Goal: Information Seeking & Learning: Learn about a topic

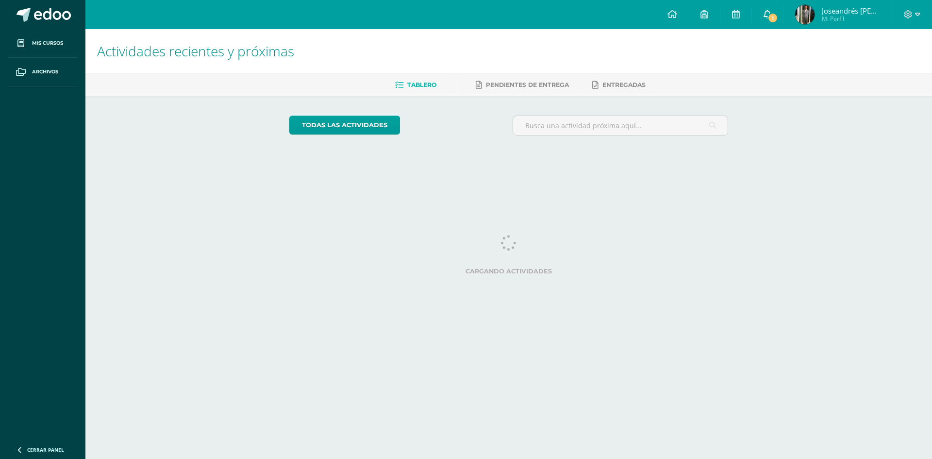
click at [765, 17] on icon at bounding box center [768, 14] width 8 height 9
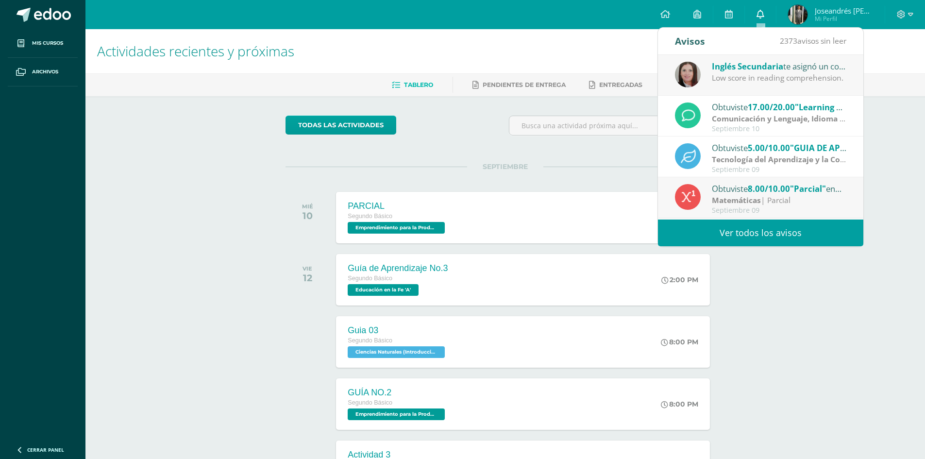
click at [767, 17] on link "0" at bounding box center [760, 14] width 31 height 29
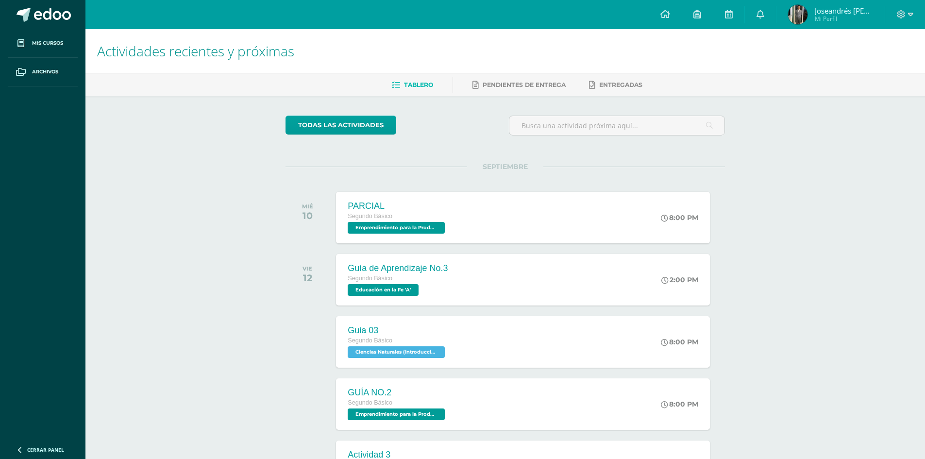
click at [803, 11] on img at bounding box center [797, 14] width 19 height 19
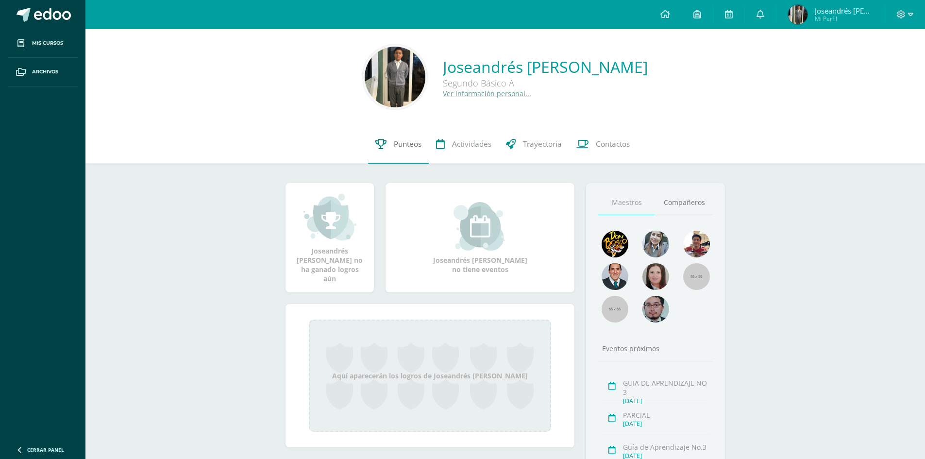
click at [375, 138] on link "Punteos" at bounding box center [398, 144] width 61 height 39
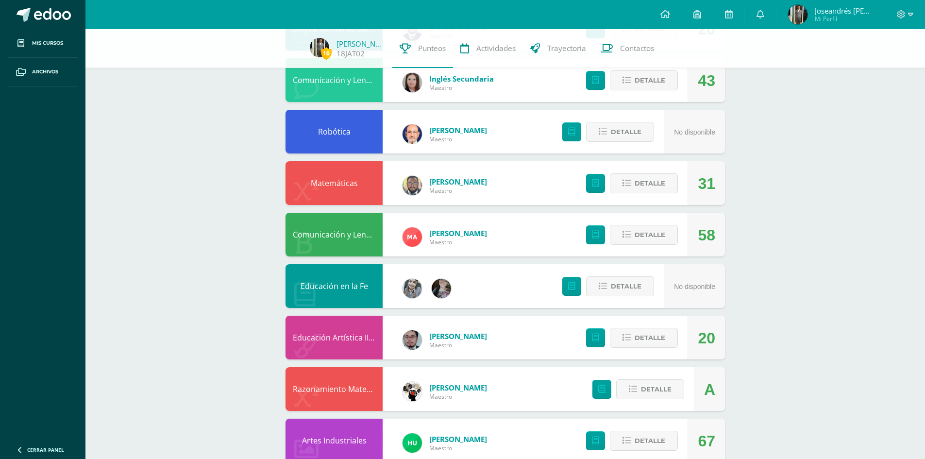
scroll to position [194, 0]
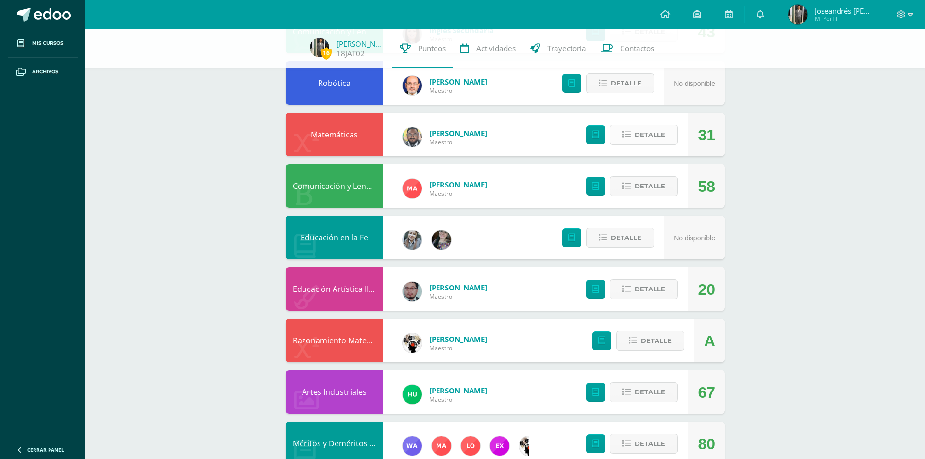
click at [651, 143] on span "Detalle" at bounding box center [650, 135] width 31 height 18
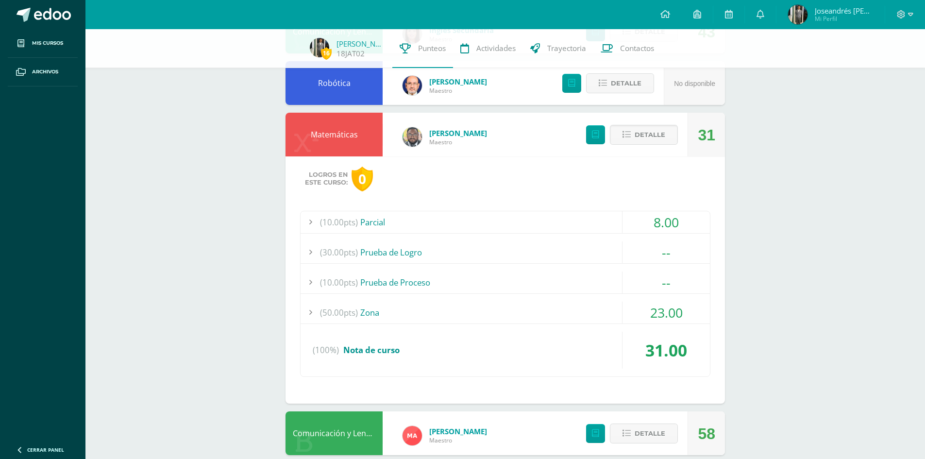
click at [528, 318] on div "(50.00pts) Zona" at bounding box center [505, 312] width 409 height 22
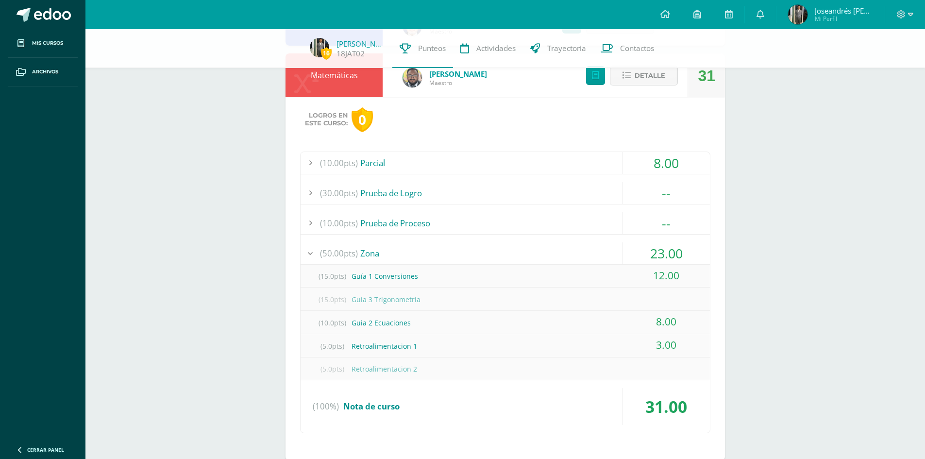
scroll to position [146, 0]
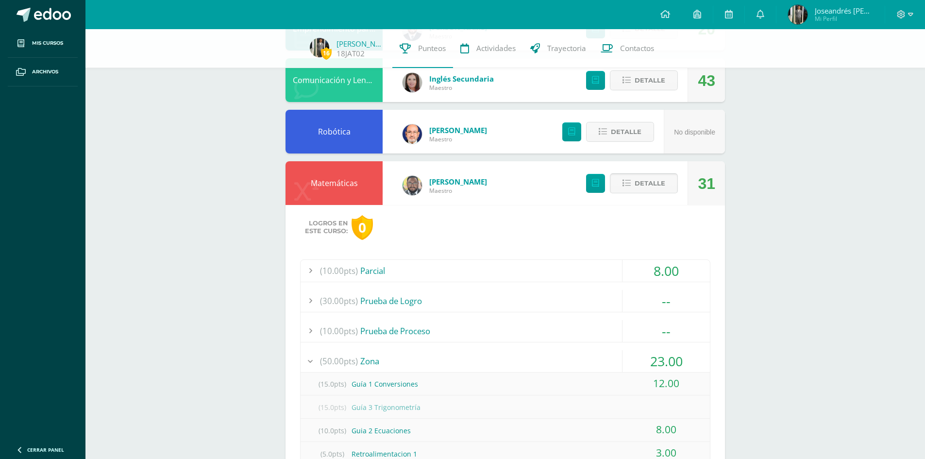
drag, startPoint x: 646, startPoint y: 197, endPoint x: 643, endPoint y: 179, distance: 18.1
click at [646, 196] on div "Detalle" at bounding box center [629, 183] width 116 height 44
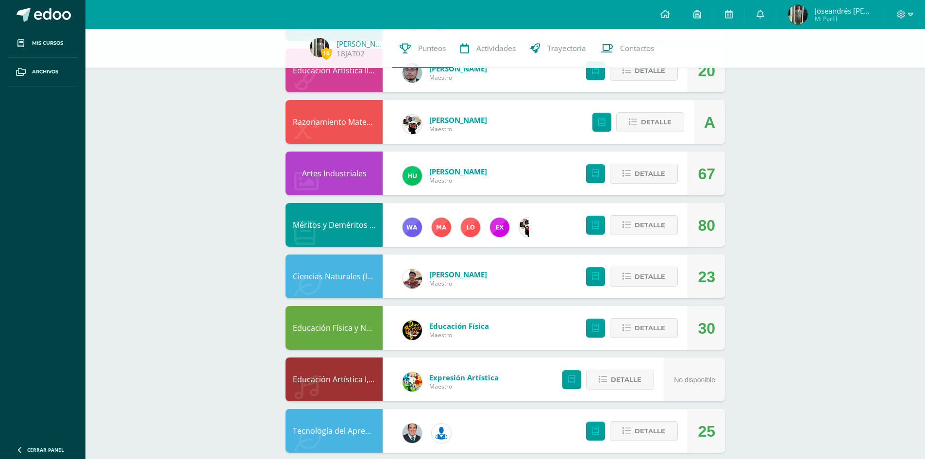
scroll to position [777, 0]
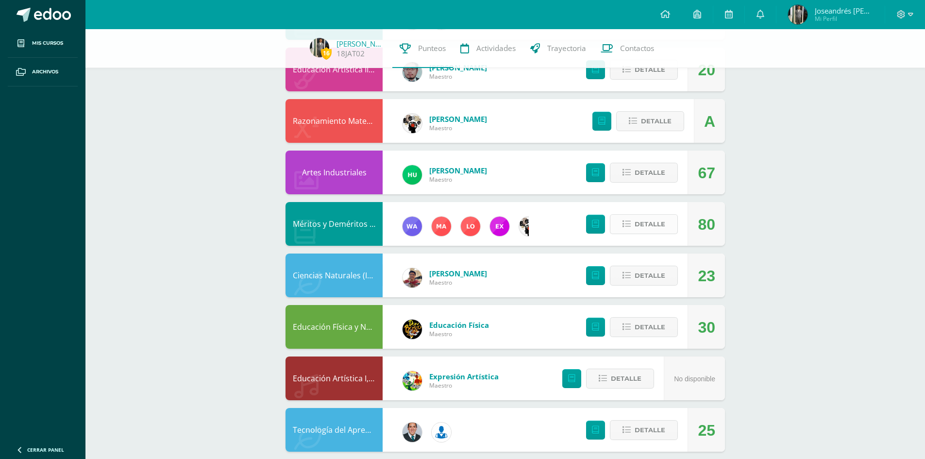
click at [664, 221] on span "Detalle" at bounding box center [650, 224] width 31 height 18
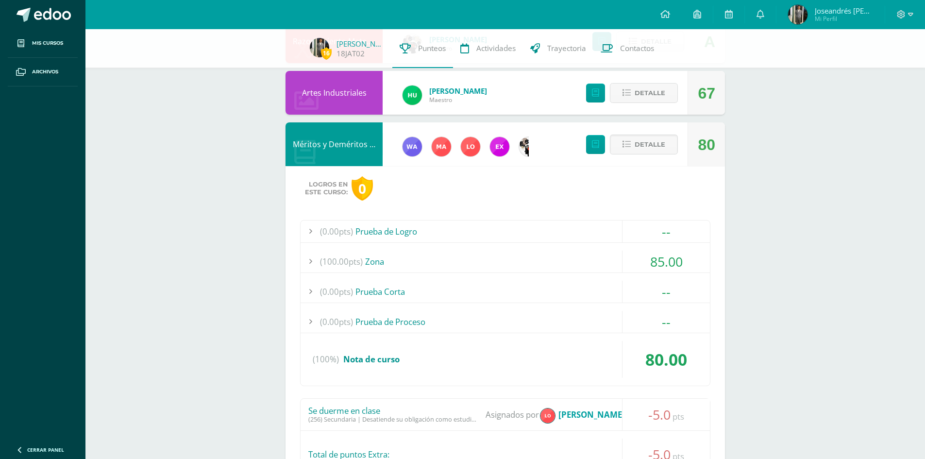
scroll to position [874, 0]
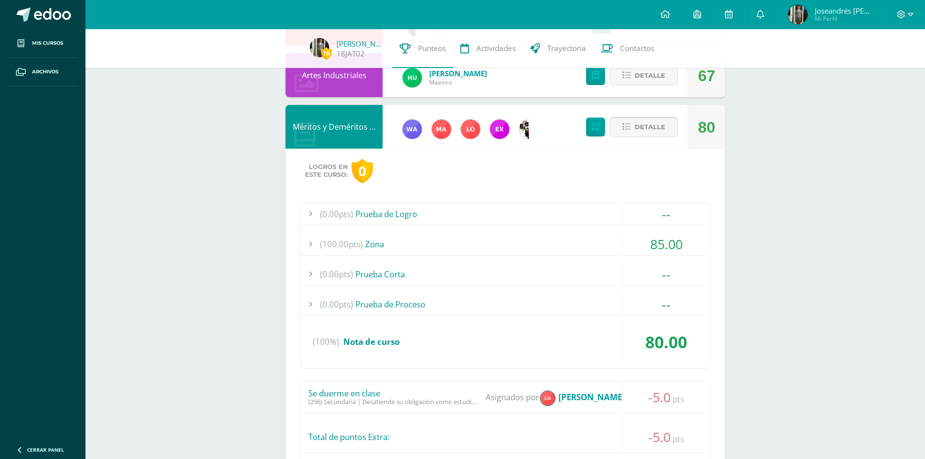
click at [640, 125] on span "Detalle" at bounding box center [650, 127] width 31 height 18
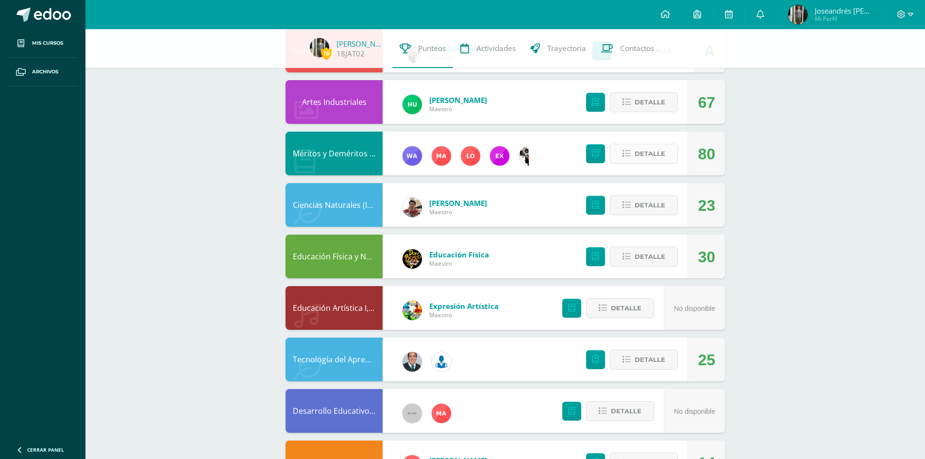
scroll to position [846, 0]
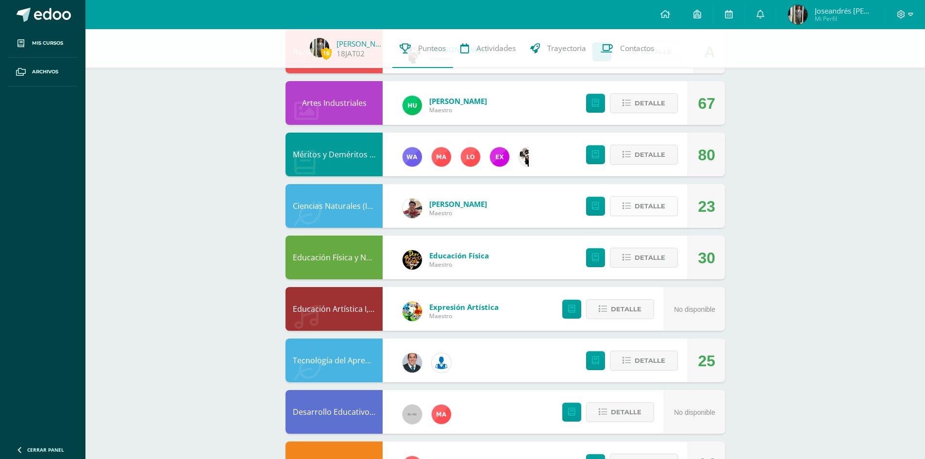
click at [652, 201] on span "Detalle" at bounding box center [650, 206] width 31 height 18
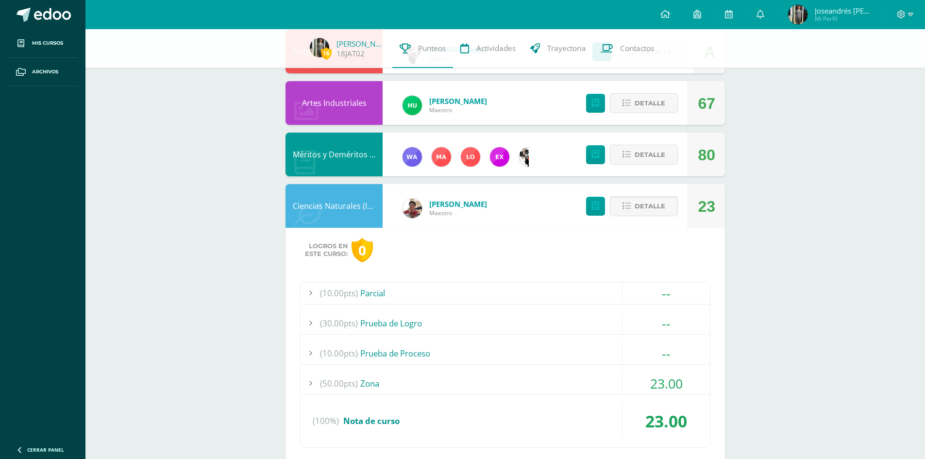
scroll to position [1089, 0]
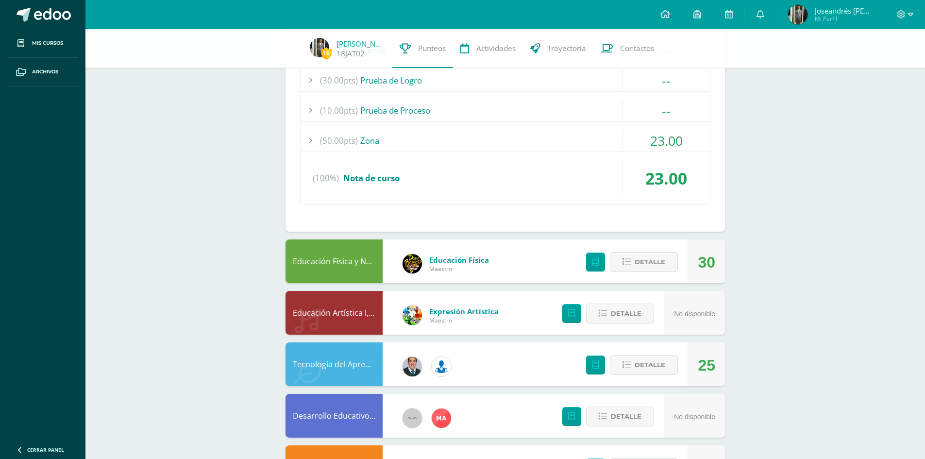
click at [409, 138] on div "(50.00pts) Zona" at bounding box center [505, 141] width 409 height 22
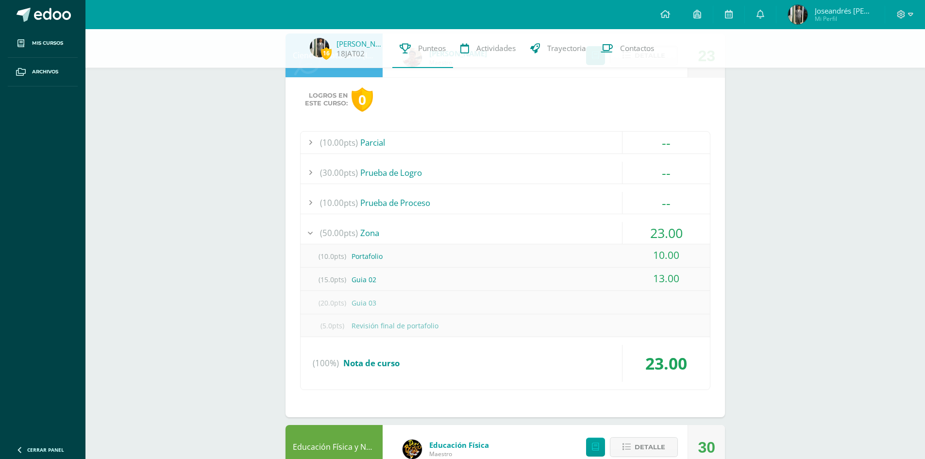
scroll to position [973, 0]
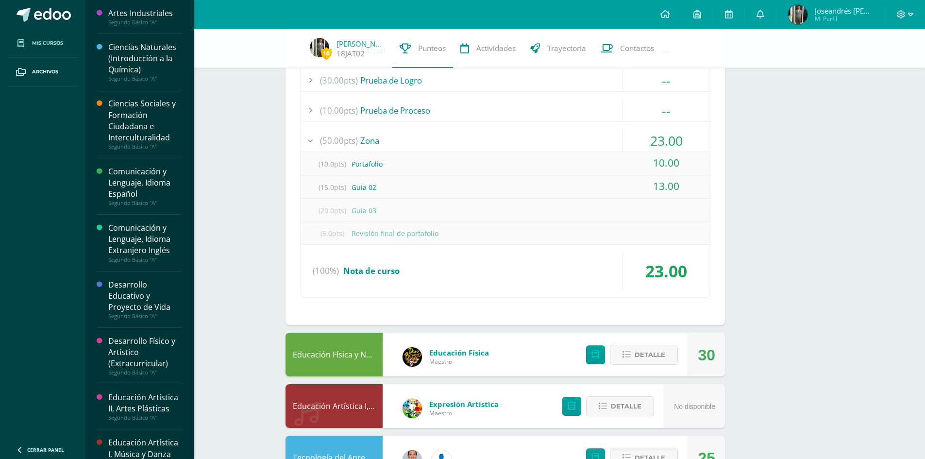
click at [51, 35] on link "Mis cursos" at bounding box center [43, 43] width 70 height 29
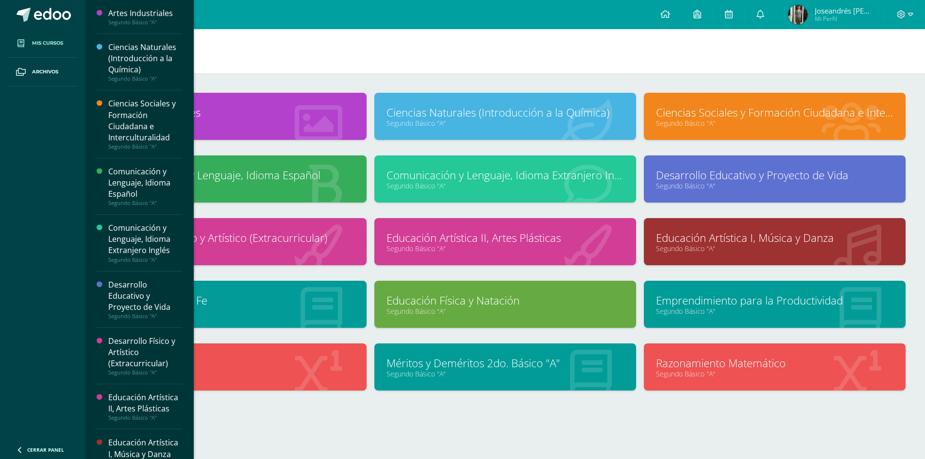
click at [761, 116] on link "Ciencias Sociales y Formación Ciudadana e Interculturalidad" at bounding box center [774, 112] width 237 height 15
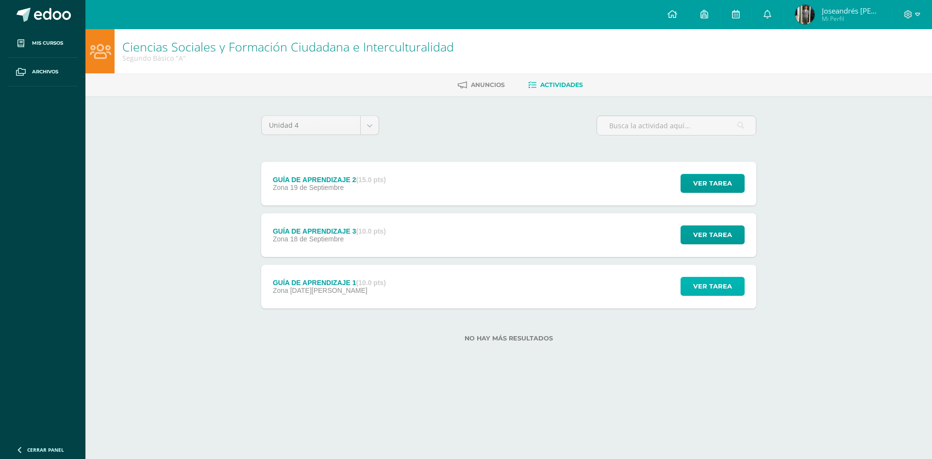
click at [733, 286] on button "Ver tarea" at bounding box center [713, 286] width 64 height 19
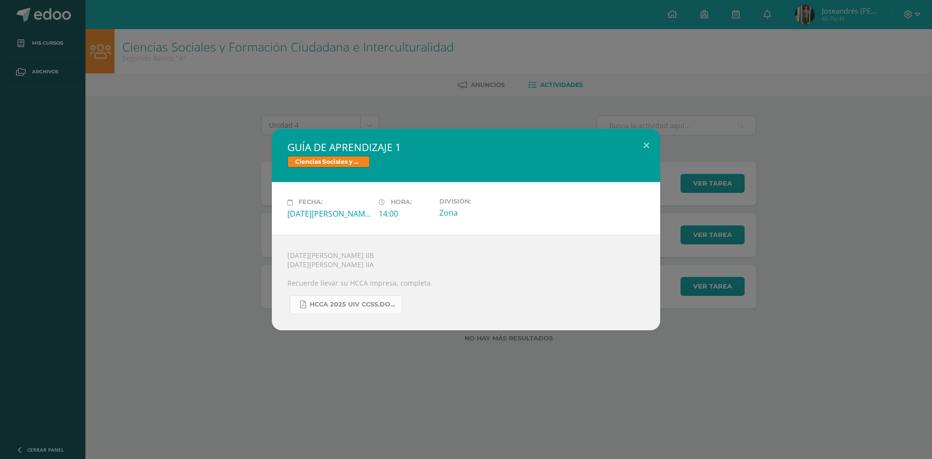
click at [386, 305] on span "HCCA 2025 UIV CCSS.docx.pdf" at bounding box center [353, 305] width 87 height 8
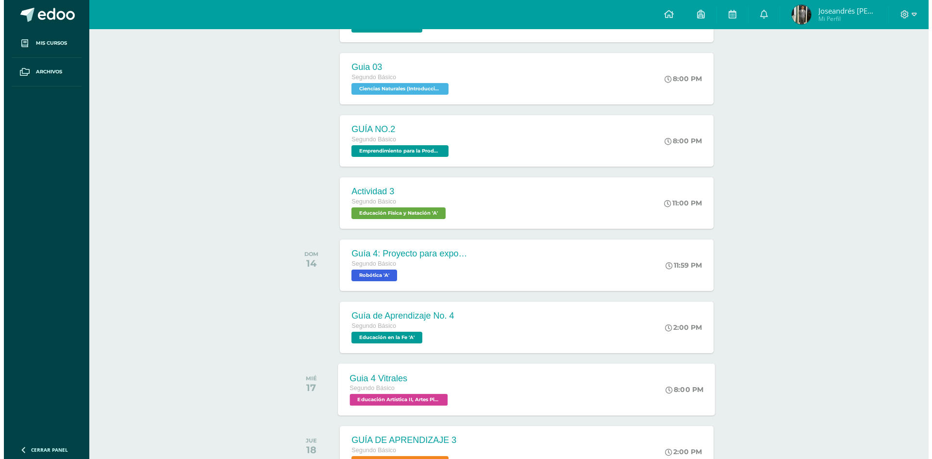
scroll to position [399, 0]
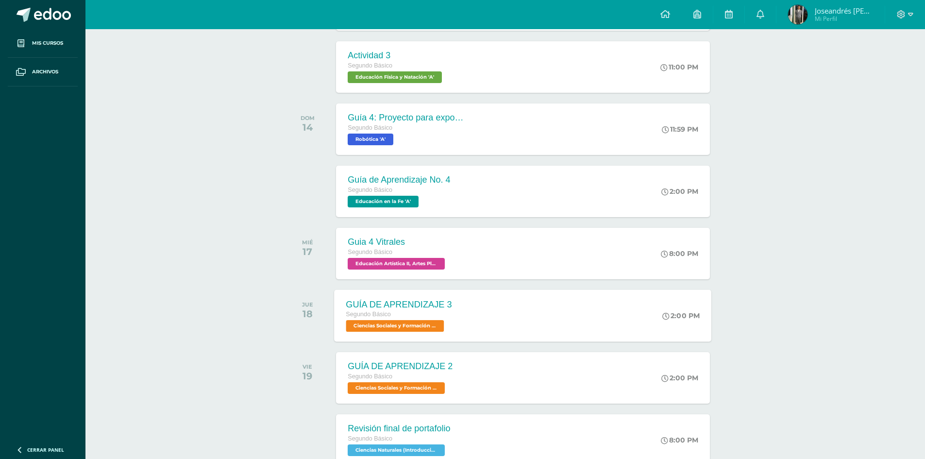
click at [484, 316] on div "GUÍA DE APRENDIZAJE 3 Segundo Básico Ciencias Sociales y Formación Ciudadana e …" at bounding box center [522, 315] width 377 height 52
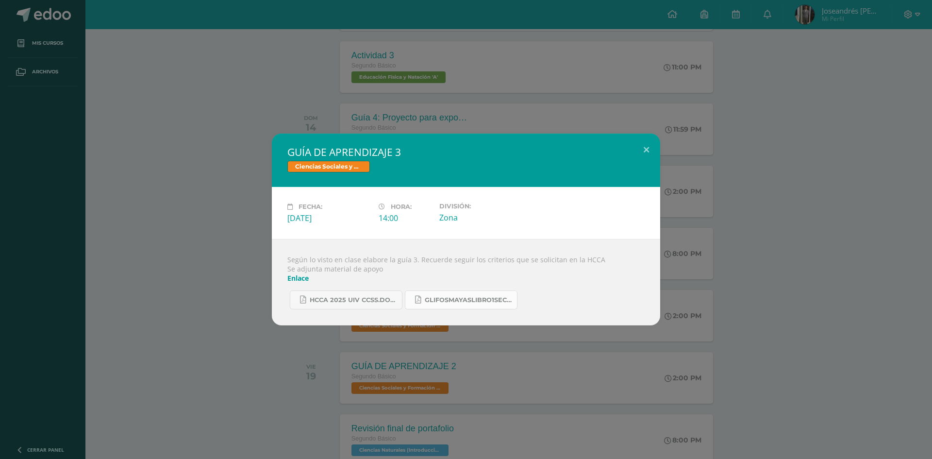
click at [462, 301] on span "GlifosMayasLibro1Sect1.pdf" at bounding box center [468, 300] width 87 height 8
